Goal: Information Seeking & Learning: Learn about a topic

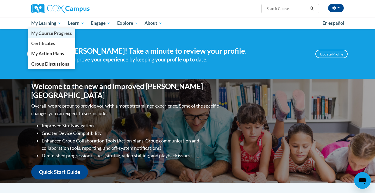
click at [51, 35] on span "My Course Progress" at bounding box center [51, 33] width 41 height 5
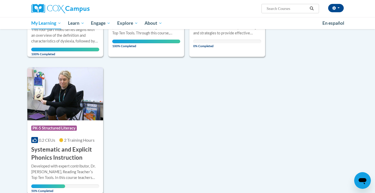
scroll to position [166, 0]
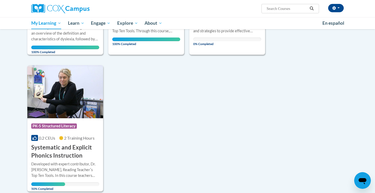
click at [70, 162] on div "Developed with expert contributor, Dr. Deborah Glaser, Reading Teacherʹs Top Te…" at bounding box center [65, 169] width 68 height 17
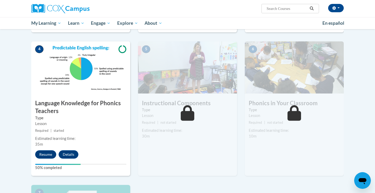
scroll to position [240, 0]
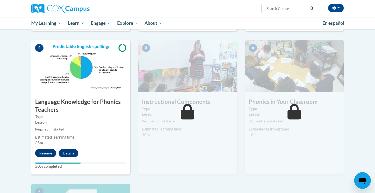
click at [45, 153] on button "Resume" at bounding box center [45, 153] width 21 height 8
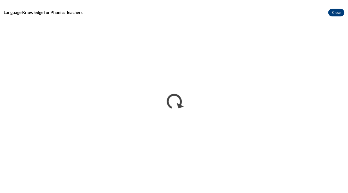
scroll to position [0, 0]
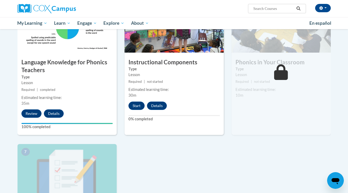
scroll to position [281, 0]
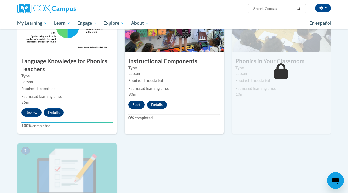
click at [136, 104] on button "Start" at bounding box center [136, 105] width 16 height 8
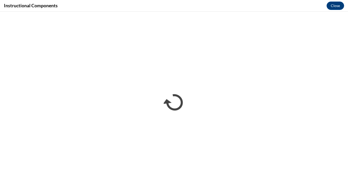
scroll to position [0, 0]
